Goal: Task Accomplishment & Management: Manage account settings

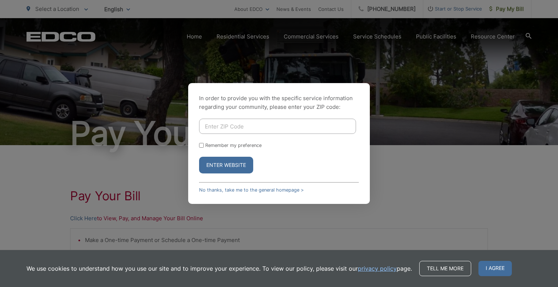
click at [215, 126] on input "Enter ZIP Code" at bounding box center [277, 126] width 157 height 15
type input "91901"
click at [203, 147] on input "Remember my preference" at bounding box center [201, 145] width 5 height 5
checkbox input "true"
click at [224, 166] on button "Enter Website" at bounding box center [226, 165] width 54 height 17
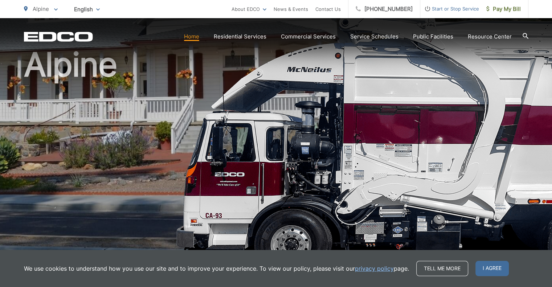
scroll to position [58, 0]
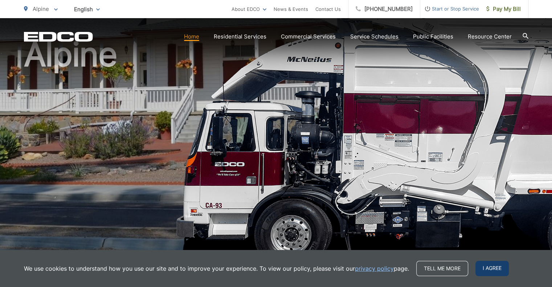
click at [492, 273] on span "I agree" at bounding box center [492, 268] width 33 height 15
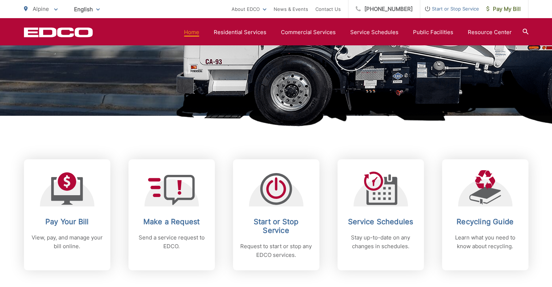
scroll to position [203, 0]
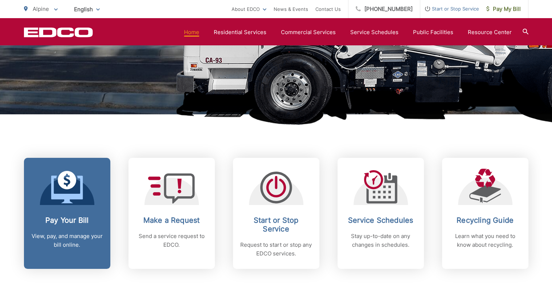
click at [67, 222] on h2 "Pay Your Bill" at bounding box center [67, 220] width 72 height 9
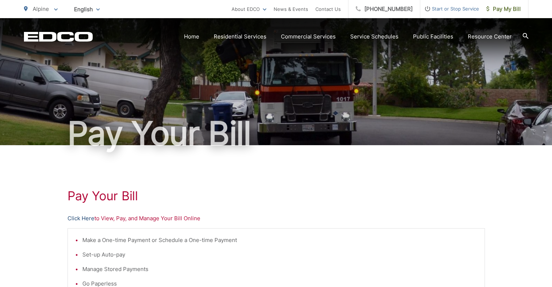
click at [76, 216] on link "Click Here" at bounding box center [81, 218] width 27 height 9
click at [85, 218] on link "Click Here" at bounding box center [81, 218] width 27 height 9
click at [196, 34] on link "Home" at bounding box center [191, 36] width 15 height 9
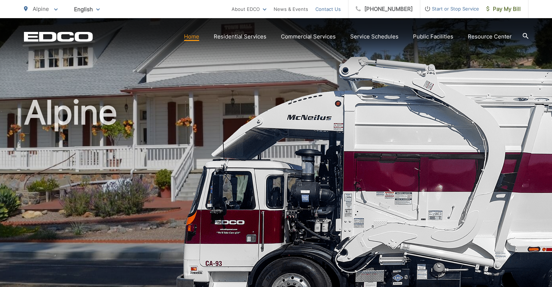
click at [339, 8] on link "Contact Us" at bounding box center [328, 9] width 25 height 9
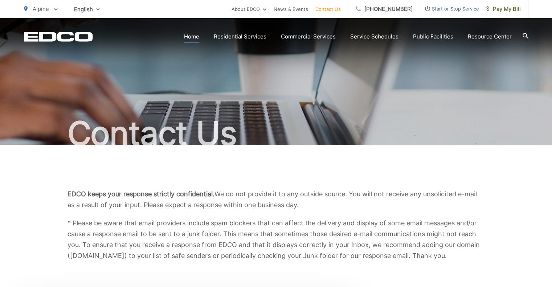
click at [199, 36] on link "Home" at bounding box center [191, 36] width 15 height 9
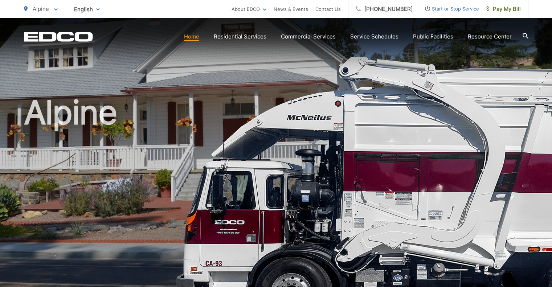
click at [526, 35] on icon at bounding box center [526, 36] width 6 height 6
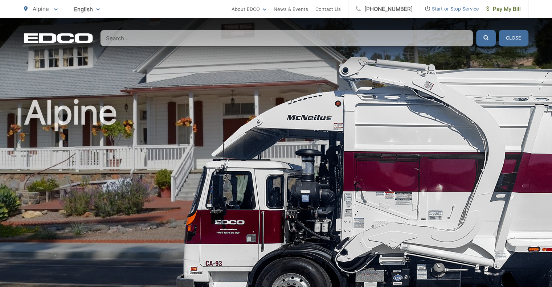
click at [206, 40] on input "Search" at bounding box center [286, 38] width 373 height 17
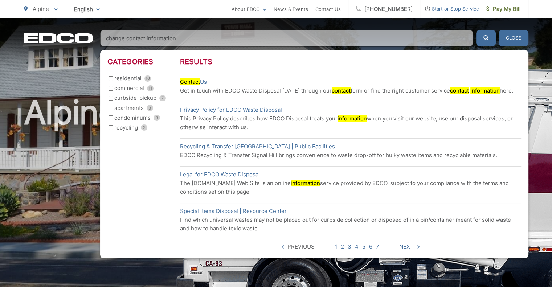
type input "change contact information"
click at [458, 90] on mark "contact" at bounding box center [459, 90] width 19 height 7
click at [512, 37] on button "Close" at bounding box center [514, 38] width 30 height 17
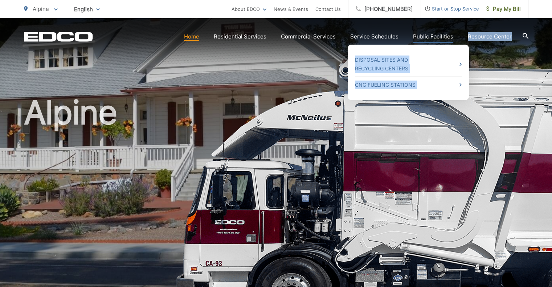
drag, startPoint x: 512, startPoint y: 37, endPoint x: 354, endPoint y: 61, distance: 160.1
click at [354, 44] on section "Home Residential Services Curbside Pickup Recycling Organic Recycling Trash Hou…" at bounding box center [311, 37] width 436 height 14
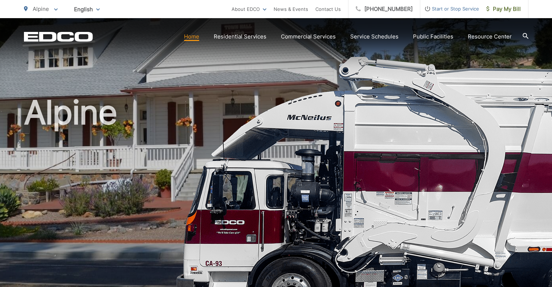
click at [211, 79] on div "Alpine" at bounding box center [276, 168] width 505 height 300
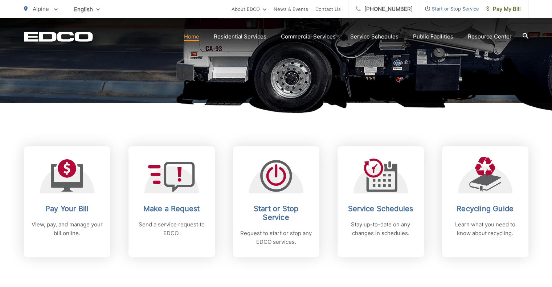
scroll to position [232, 0]
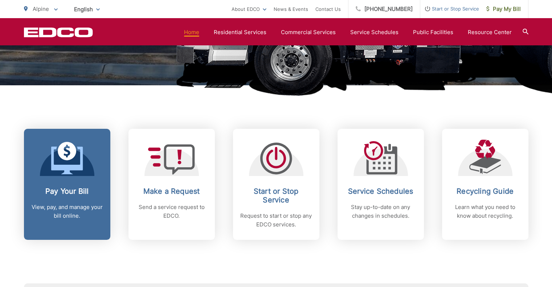
click at [57, 176] on span at bounding box center [67, 159] width 32 height 34
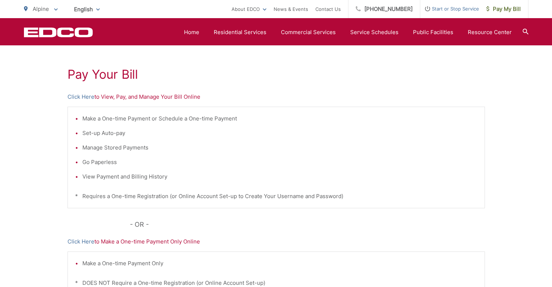
scroll to position [84, 0]
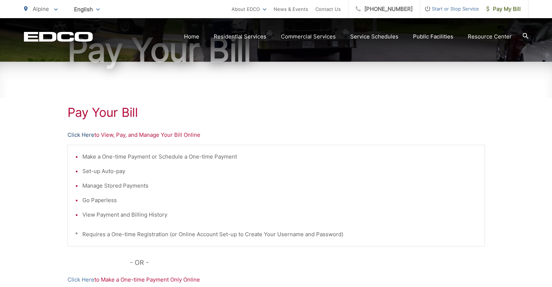
click at [75, 135] on link "Click Here" at bounding box center [81, 135] width 27 height 9
